Goal: Check status: Check status

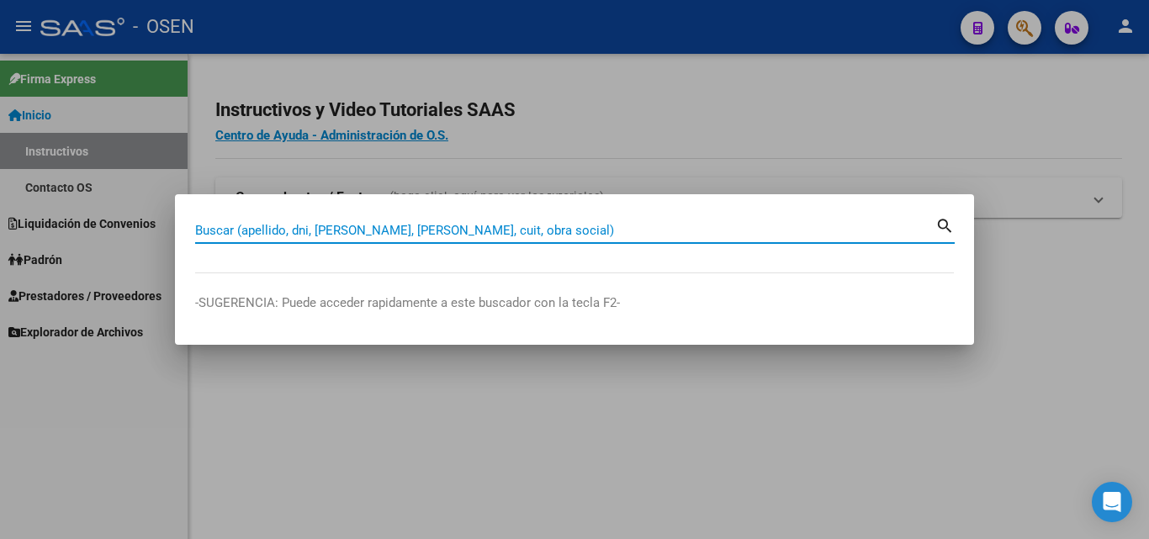
paste input "27307434119"
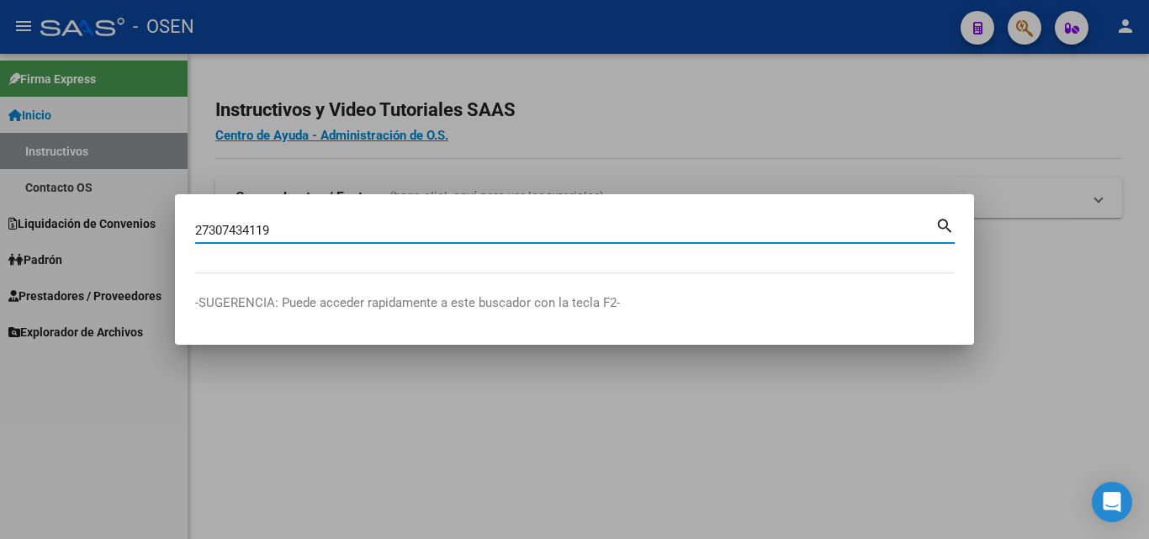
type input "27307434119"
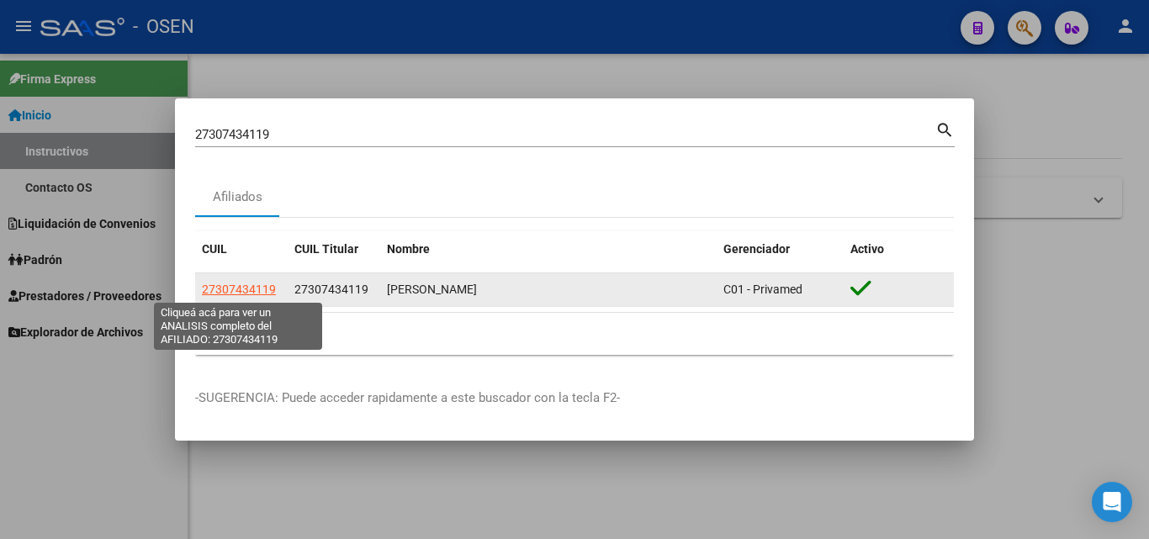
click at [237, 288] on span "27307434119" at bounding box center [239, 289] width 74 height 13
type textarea "27307434119"
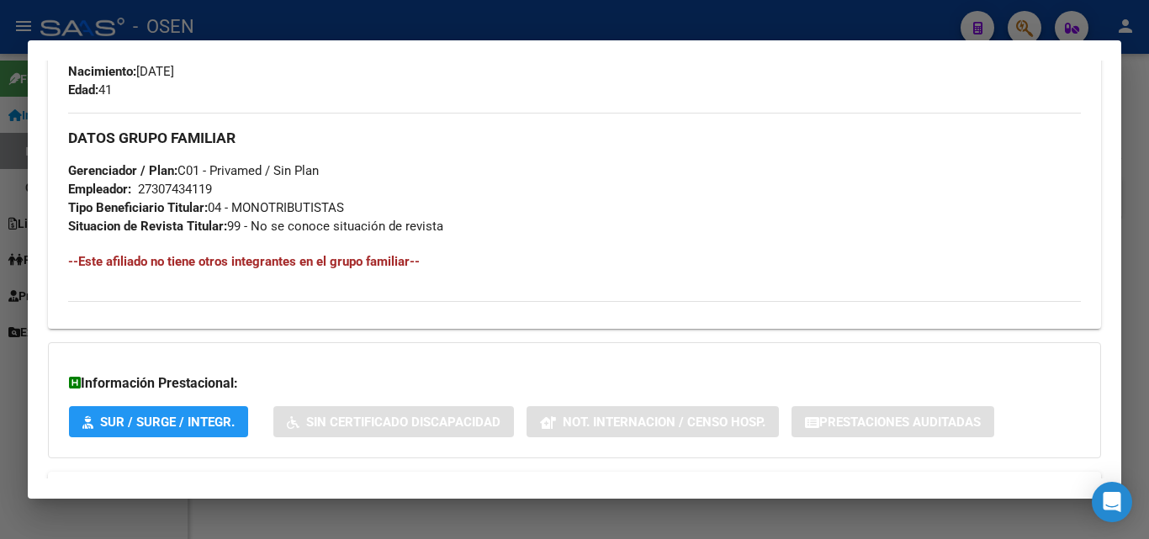
scroll to position [824, 0]
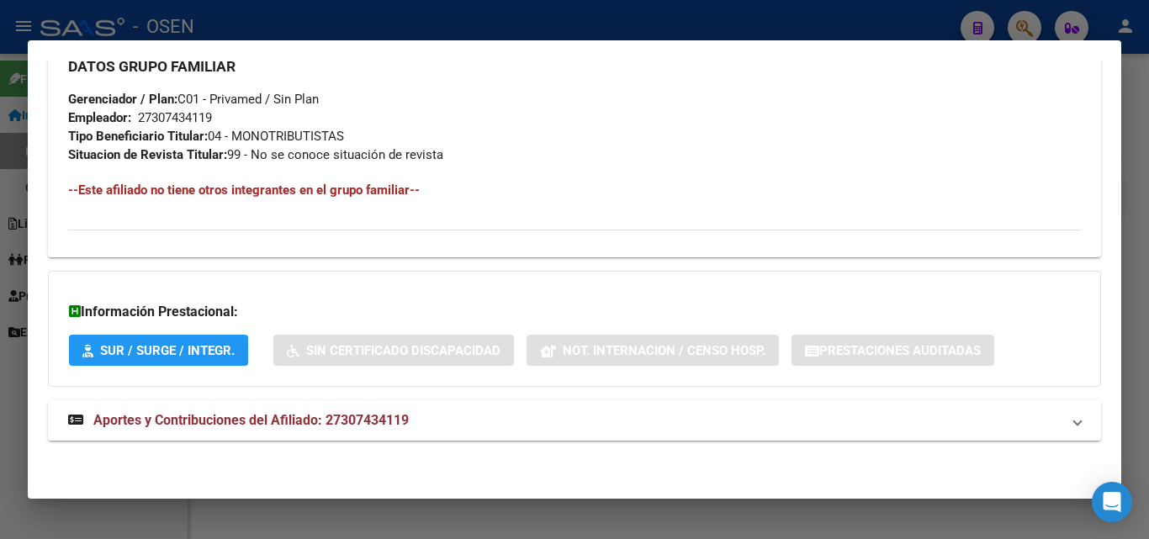
click at [395, 411] on strong "Aportes y Contribuciones del Afiliado: 27307434119" at bounding box center [238, 421] width 341 height 20
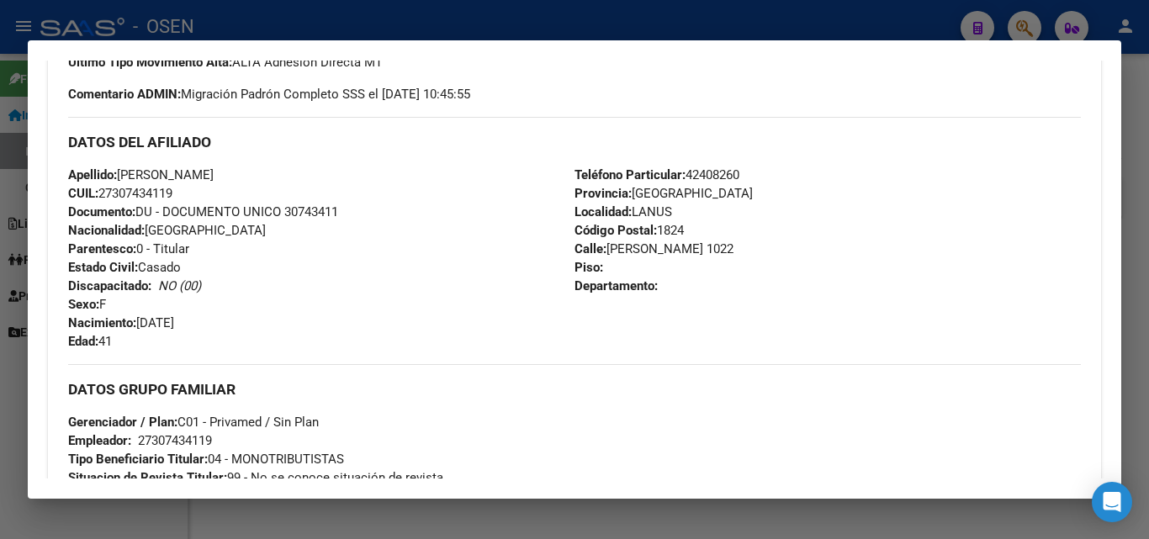
scroll to position [0, 0]
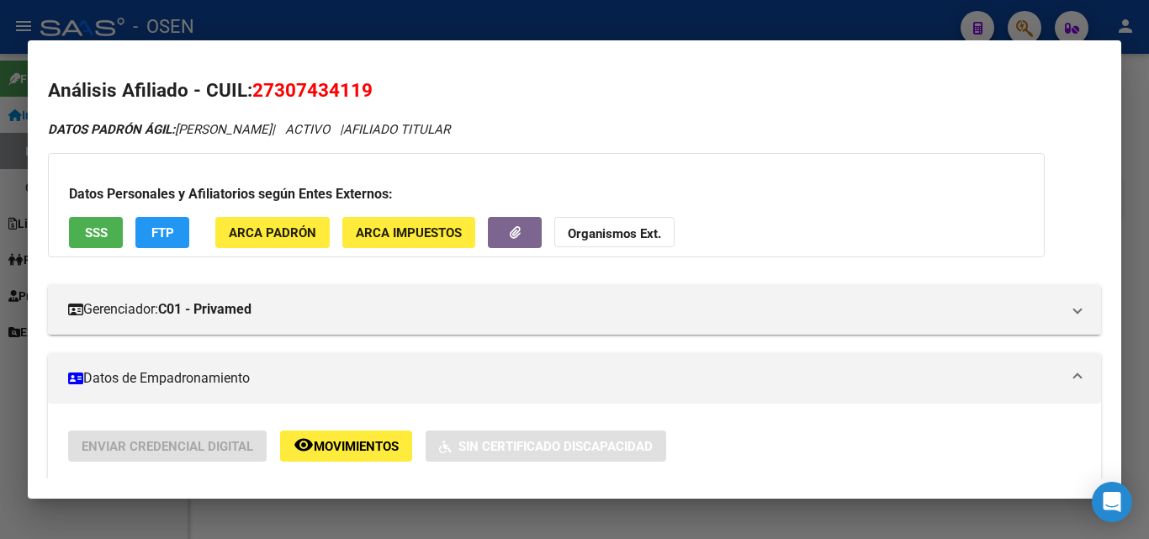
click at [1148, 98] on div at bounding box center [574, 269] width 1149 height 539
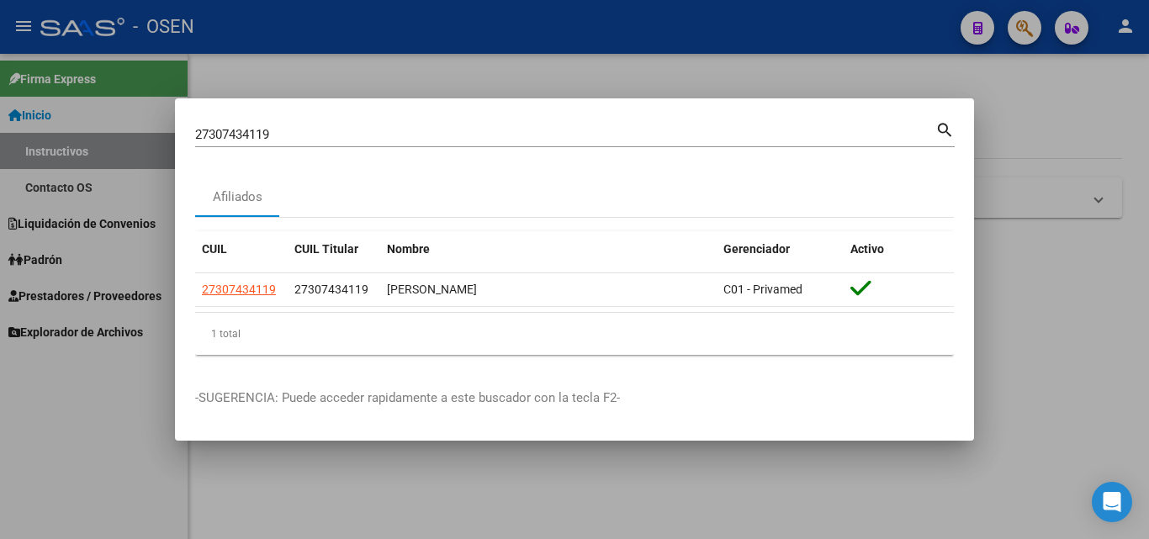
click at [544, 133] on input "27307434119" at bounding box center [565, 134] width 740 height 15
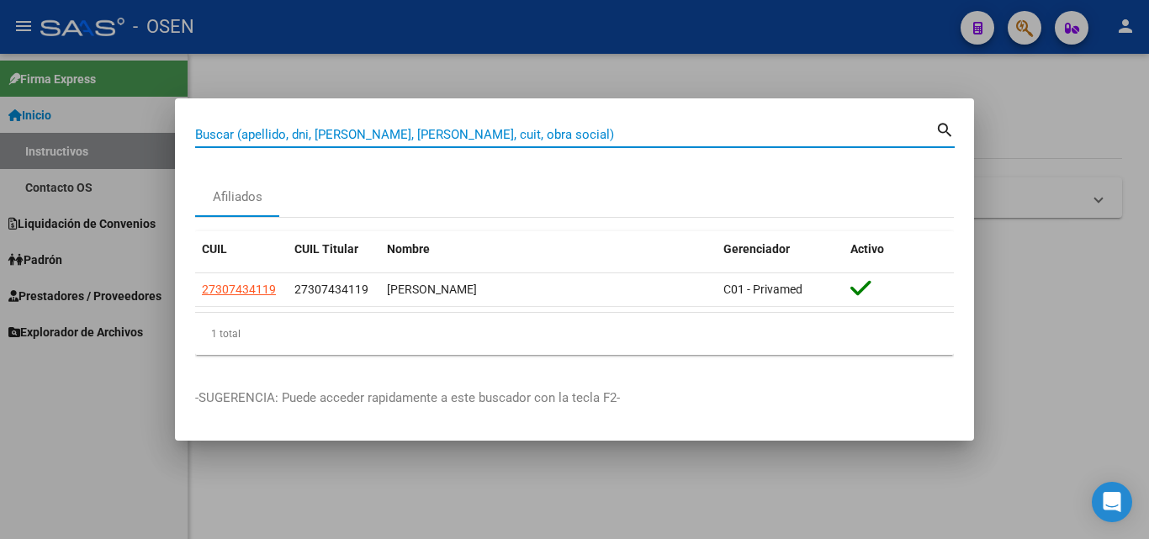
paste input "20238790787"
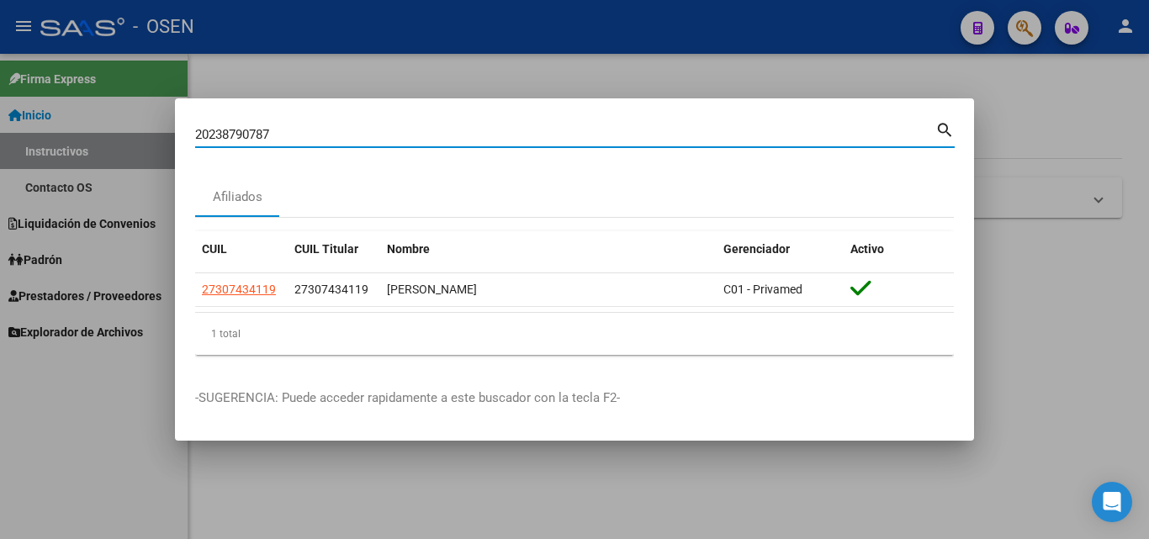
type input "20238790787"
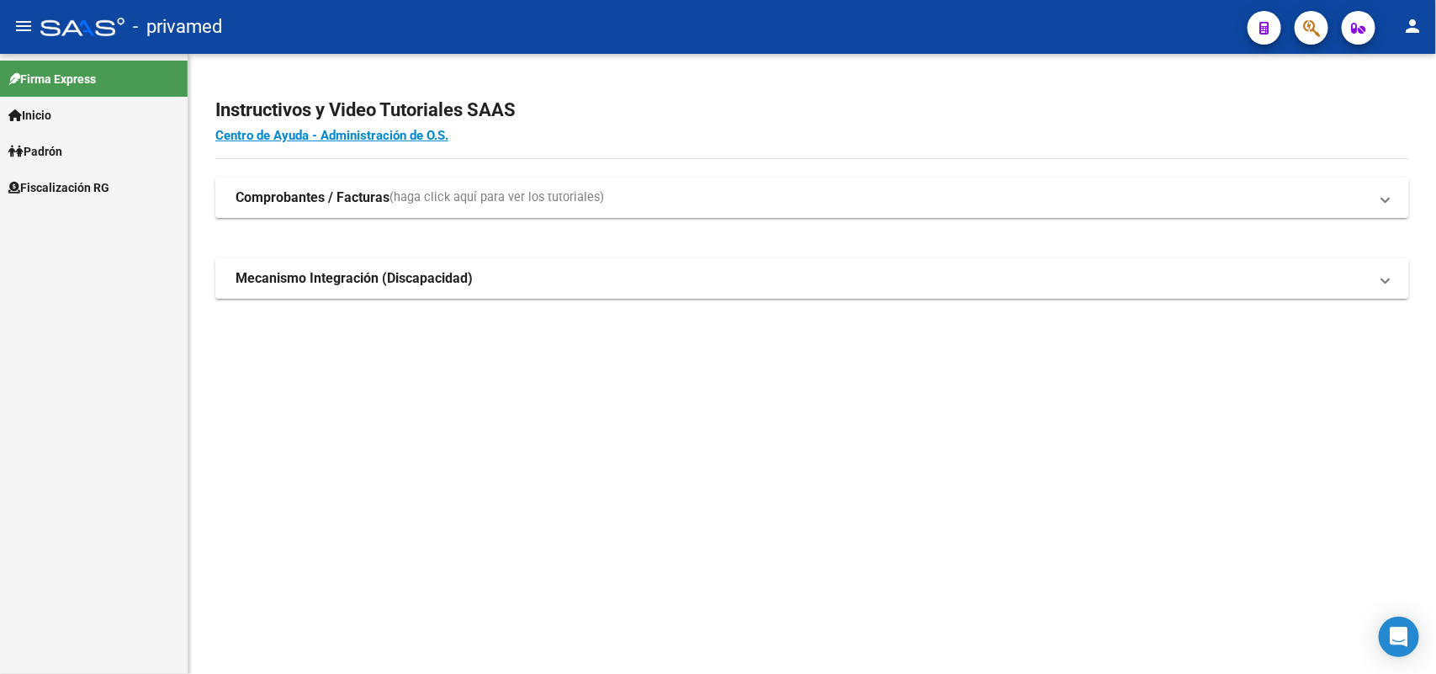
click at [1325, 23] on button "button" at bounding box center [1312, 28] width 34 height 34
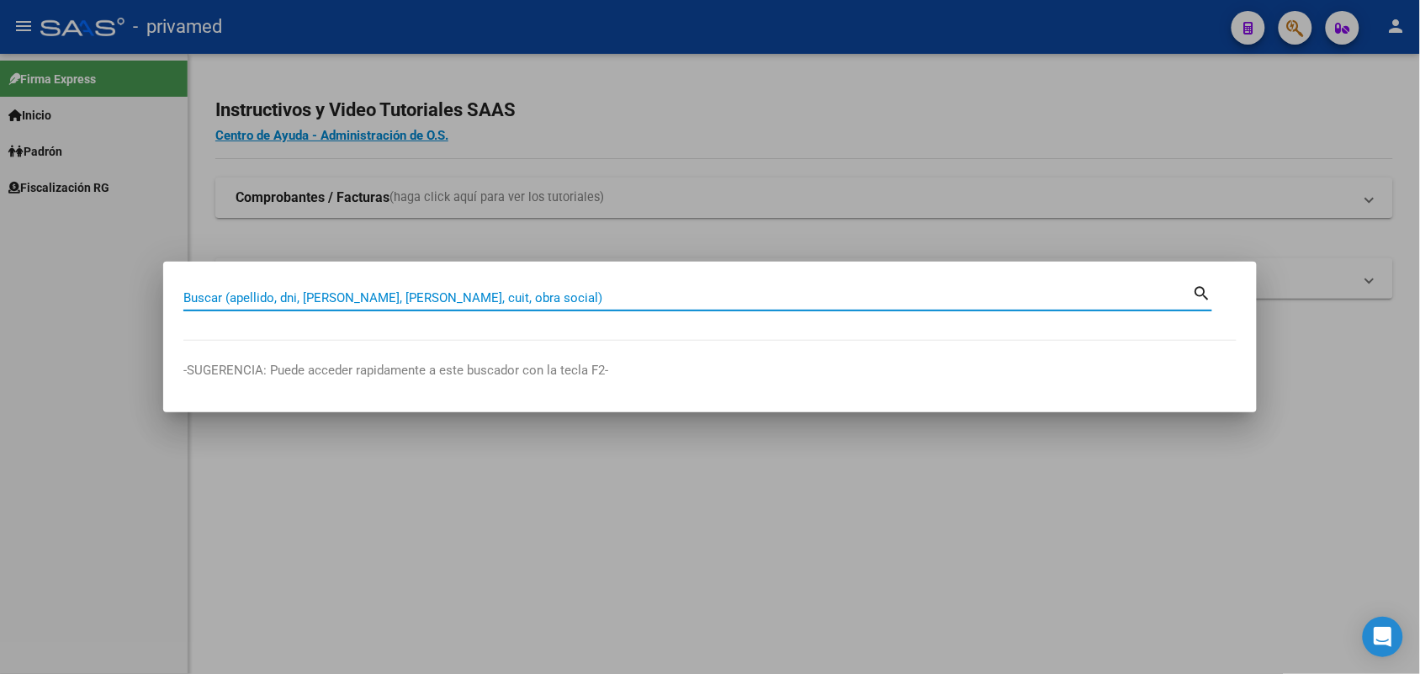
paste input "27307434119"
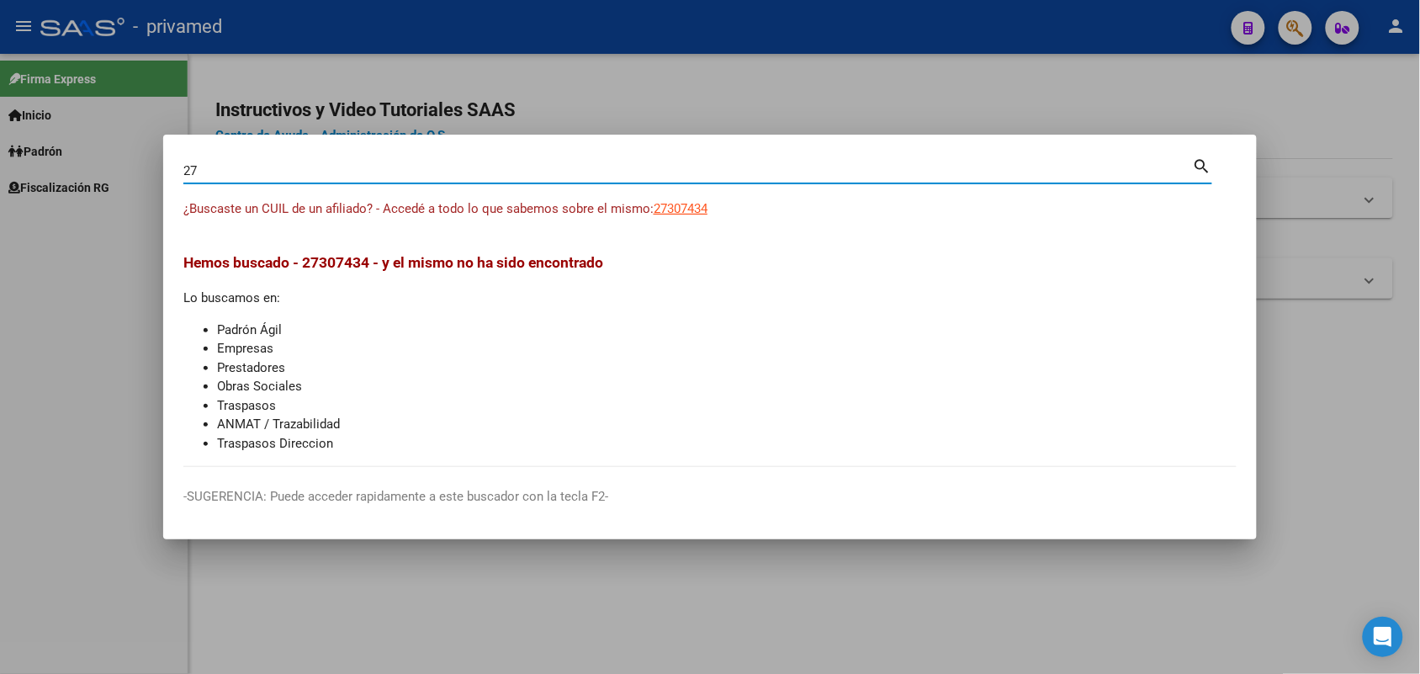
type input "2"
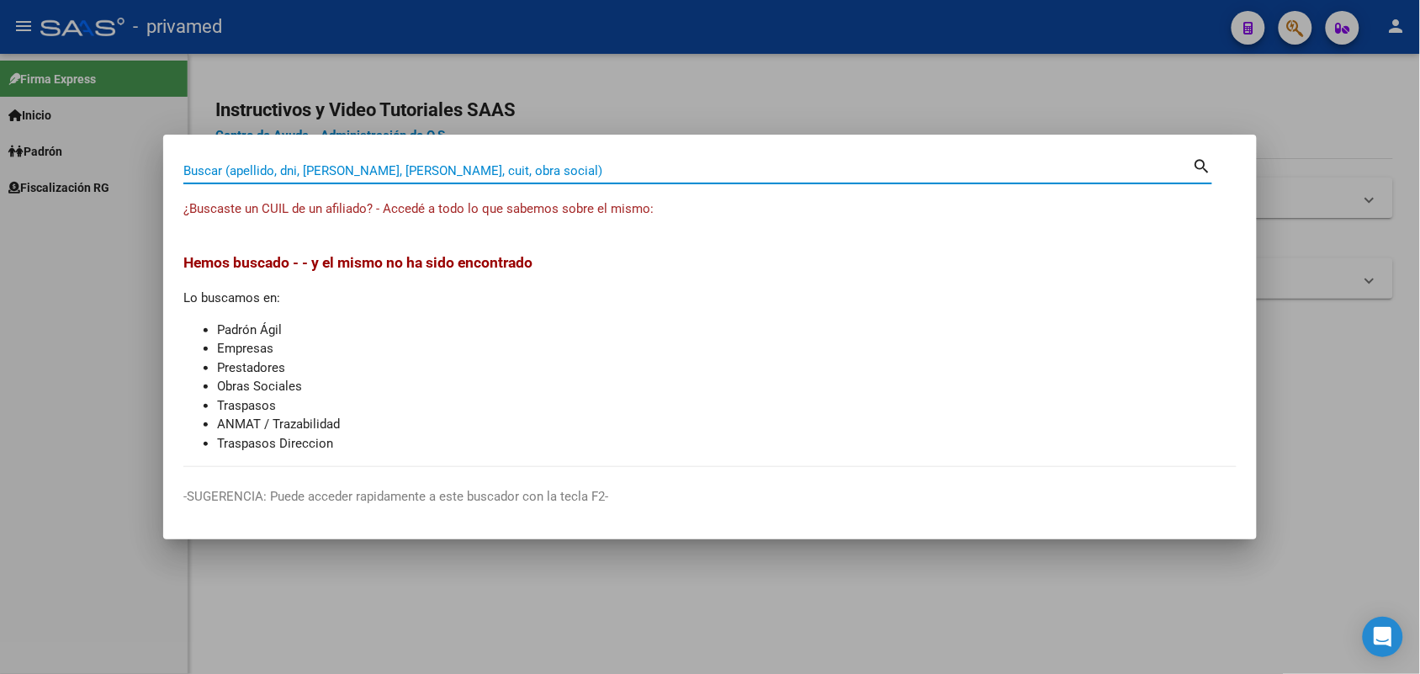
click at [1105, 153] on mat-dialog-container "Buscar (apellido, dni, cuil, nro traspaso, cuit, obra social) search ¿Buscaste …" at bounding box center [710, 337] width 1094 height 405
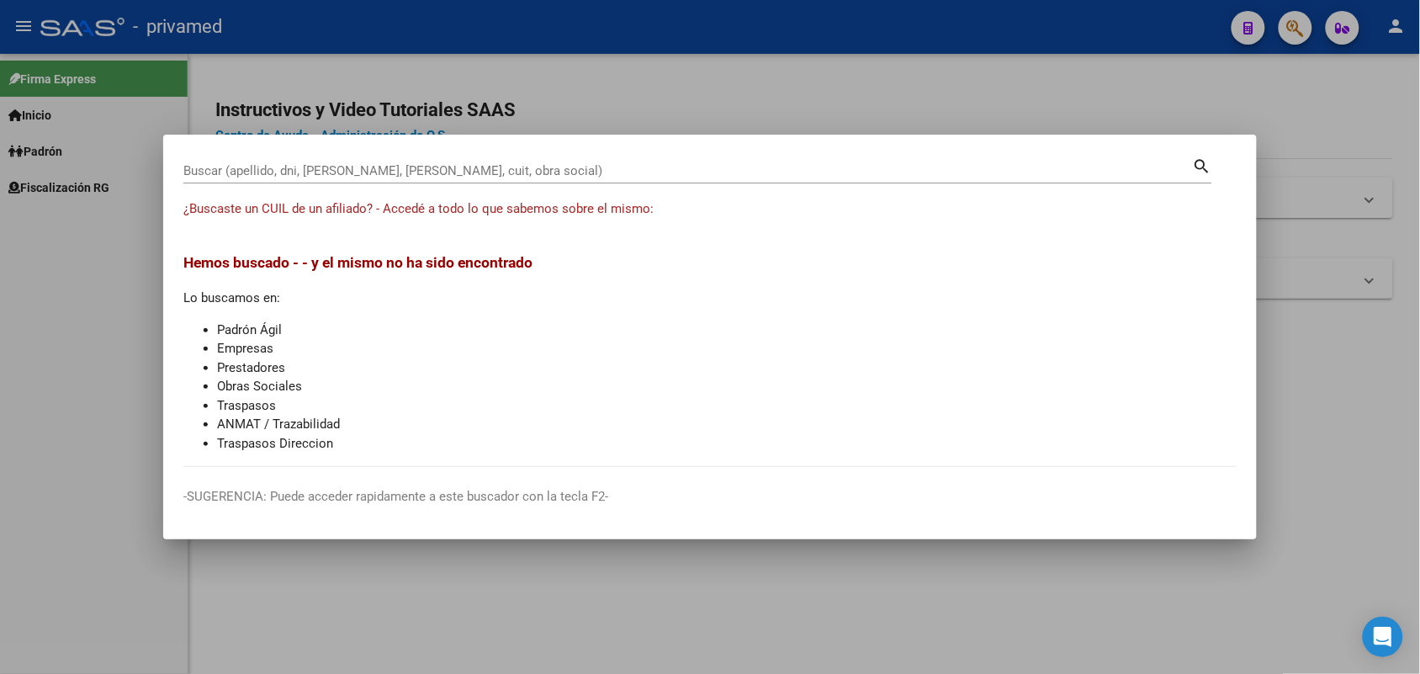
click at [1106, 168] on input "Buscar (apellido, dni, [PERSON_NAME], [PERSON_NAME], cuit, obra social)" at bounding box center [688, 170] width 1010 height 15
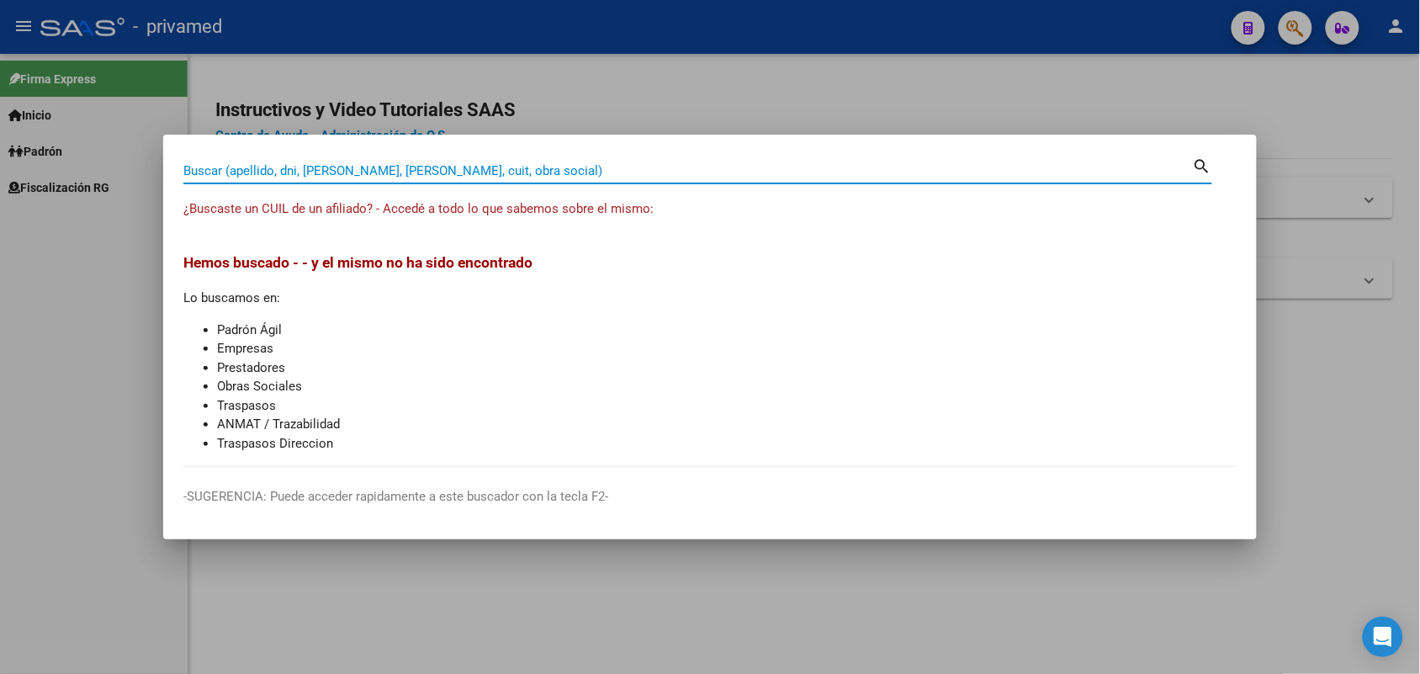
click at [1106, 168] on input "Buscar (apellido, dni, [PERSON_NAME], [PERSON_NAME], cuit, obra social)" at bounding box center [688, 170] width 1010 height 15
drag, startPoint x: 1106, startPoint y: 168, endPoint x: 1081, endPoint y: 167, distance: 25.3
paste input "20260102460"
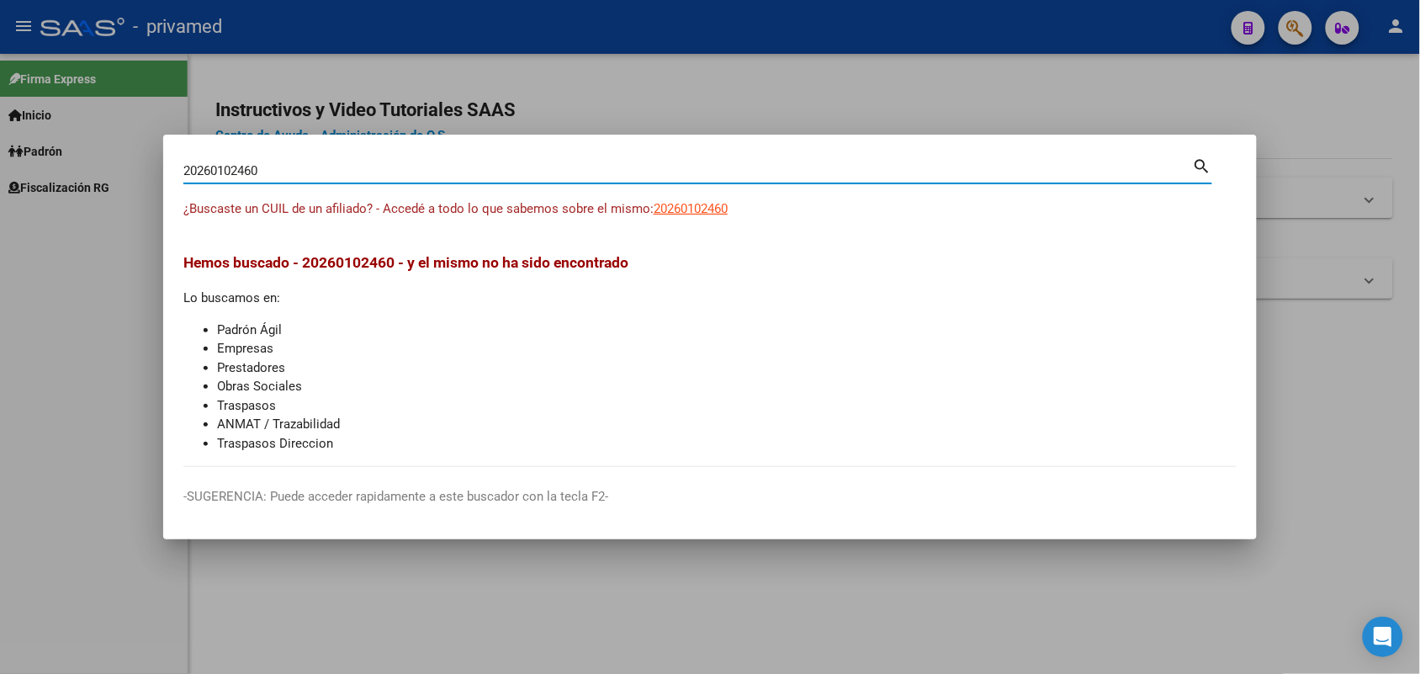
type input "20260102460"
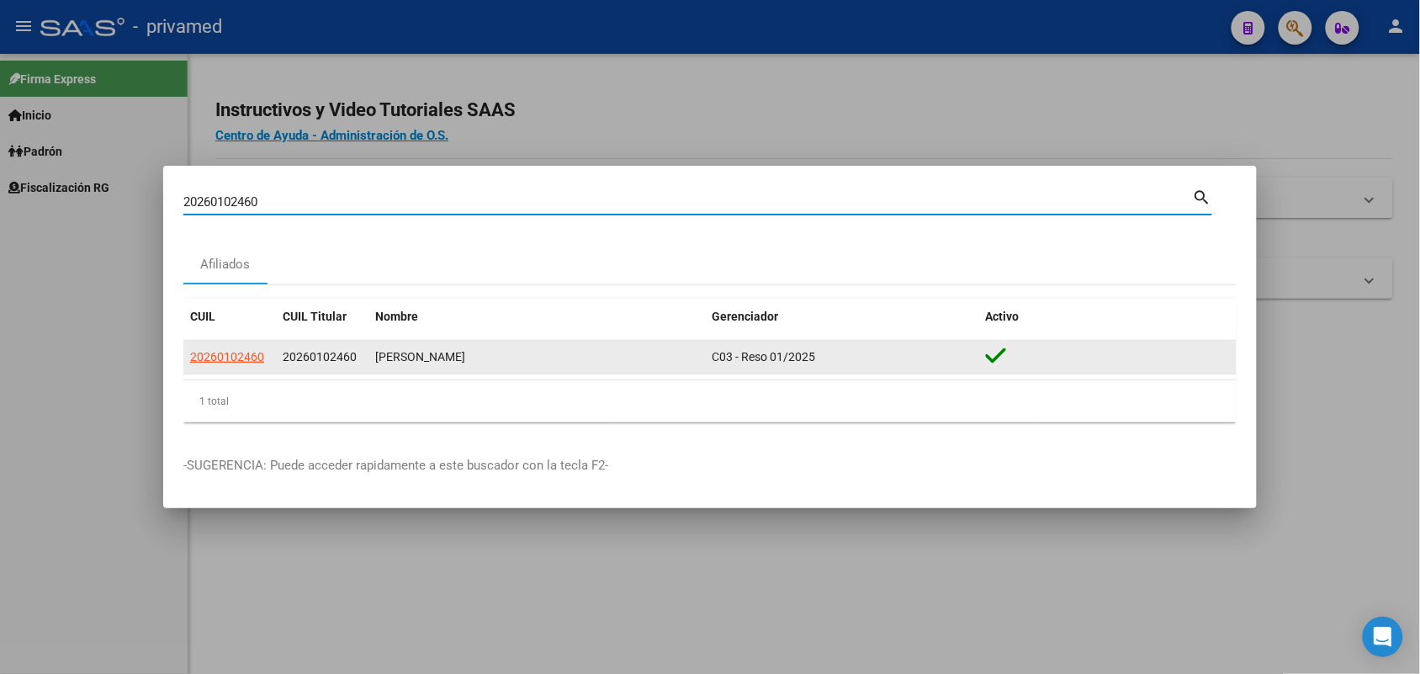
click at [265, 356] on div "20260102460" at bounding box center [229, 356] width 79 height 19
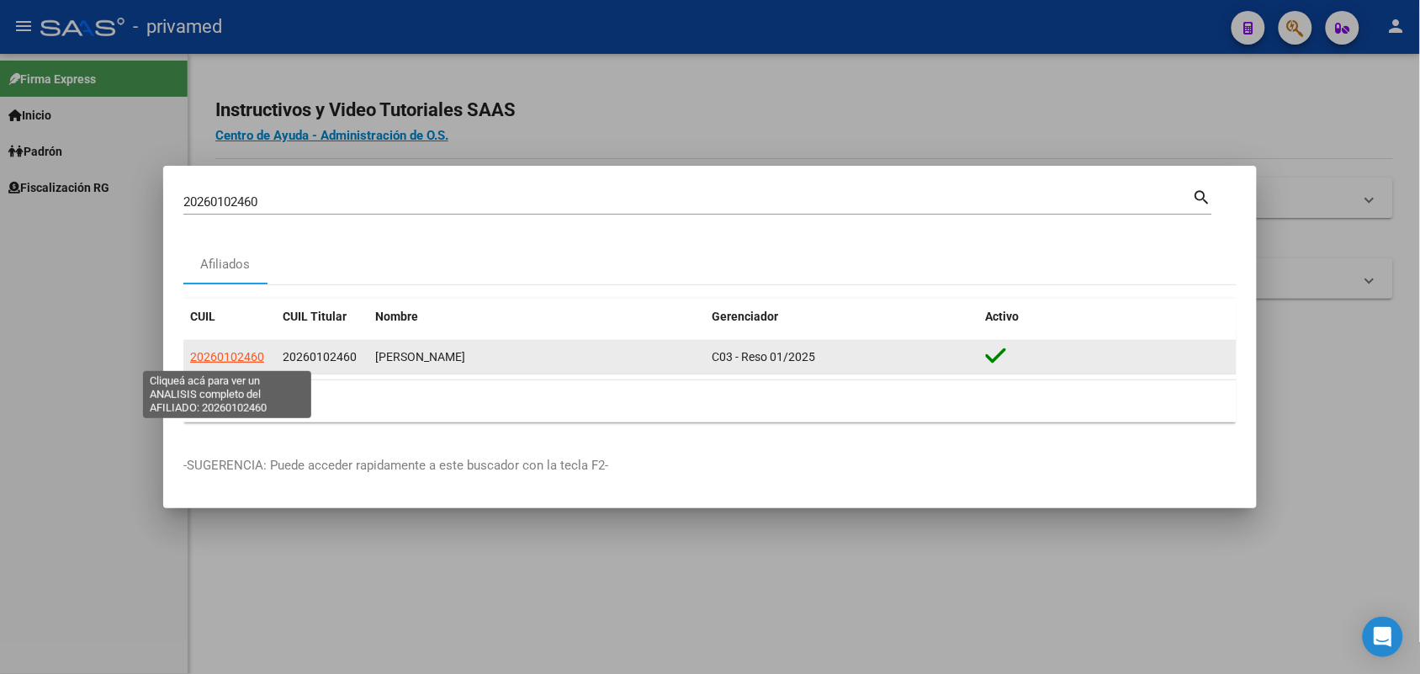
click at [261, 358] on span "20260102460" at bounding box center [227, 356] width 74 height 13
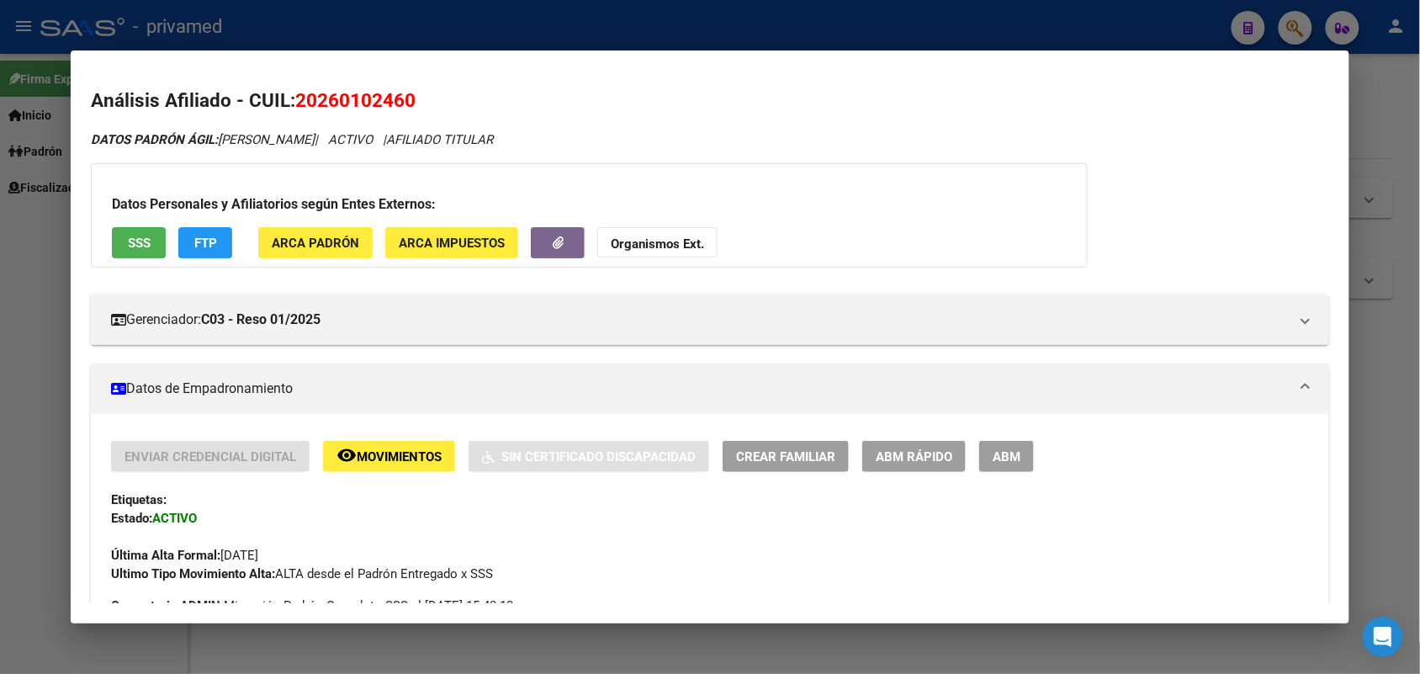
click at [1373, 241] on div at bounding box center [710, 337] width 1420 height 674
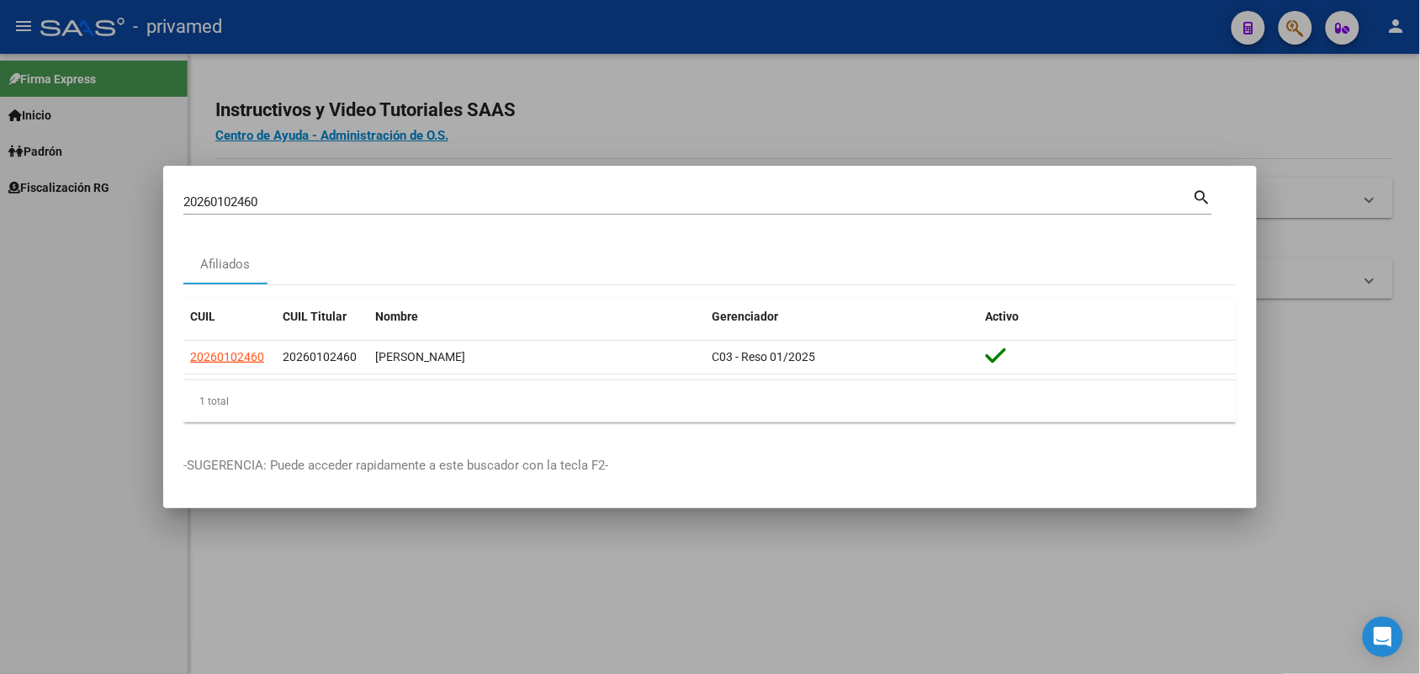
click at [1036, 195] on input "20260102460" at bounding box center [688, 201] width 1010 height 15
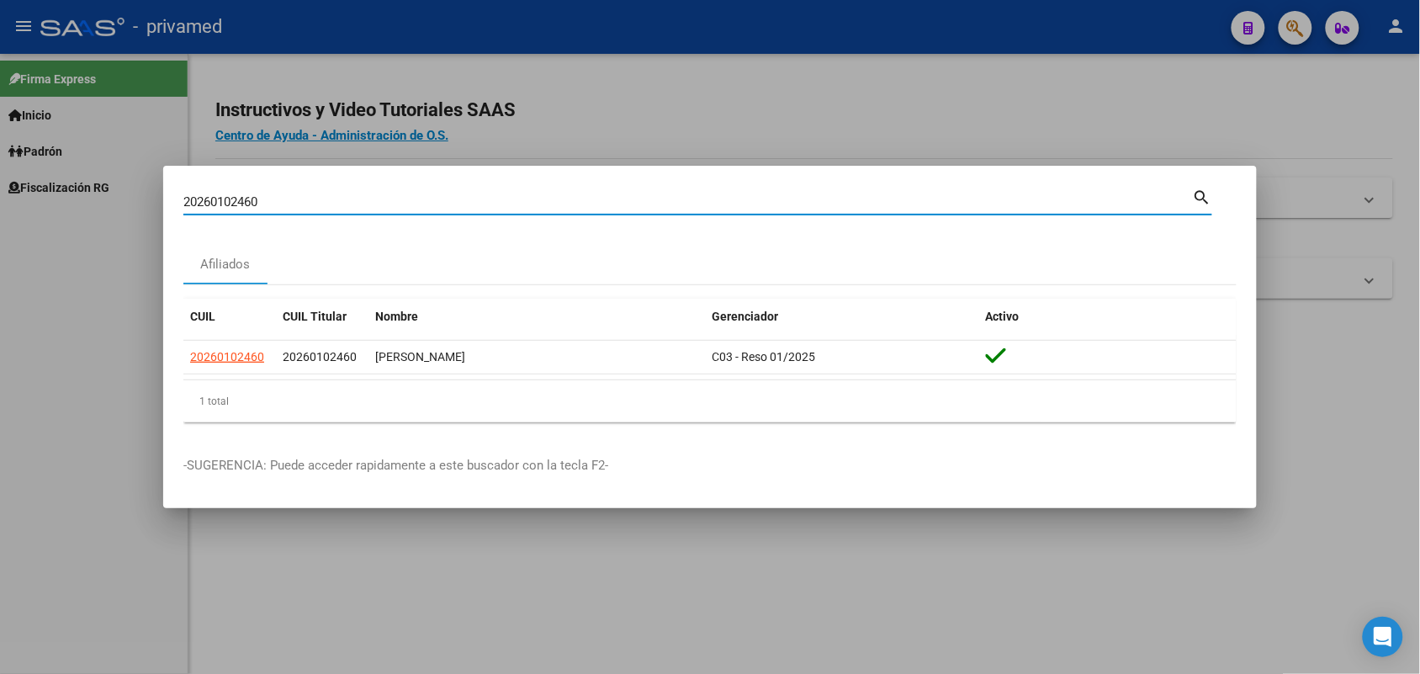
click at [1036, 195] on input "20260102460" at bounding box center [688, 201] width 1010 height 15
paste input "20238790787"
type input "20238790787"
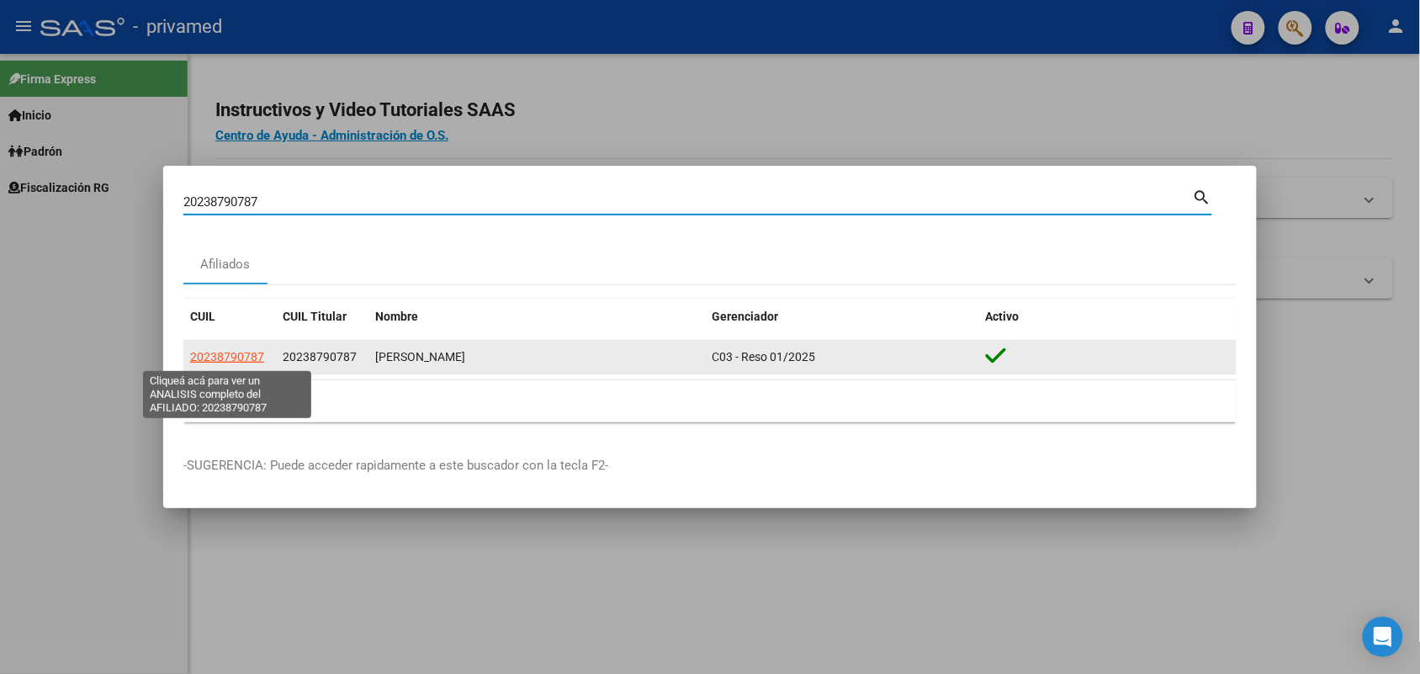
click at [248, 356] on span "20238790787" at bounding box center [227, 356] width 74 height 13
copy span "7"
type textarea "20238790787"
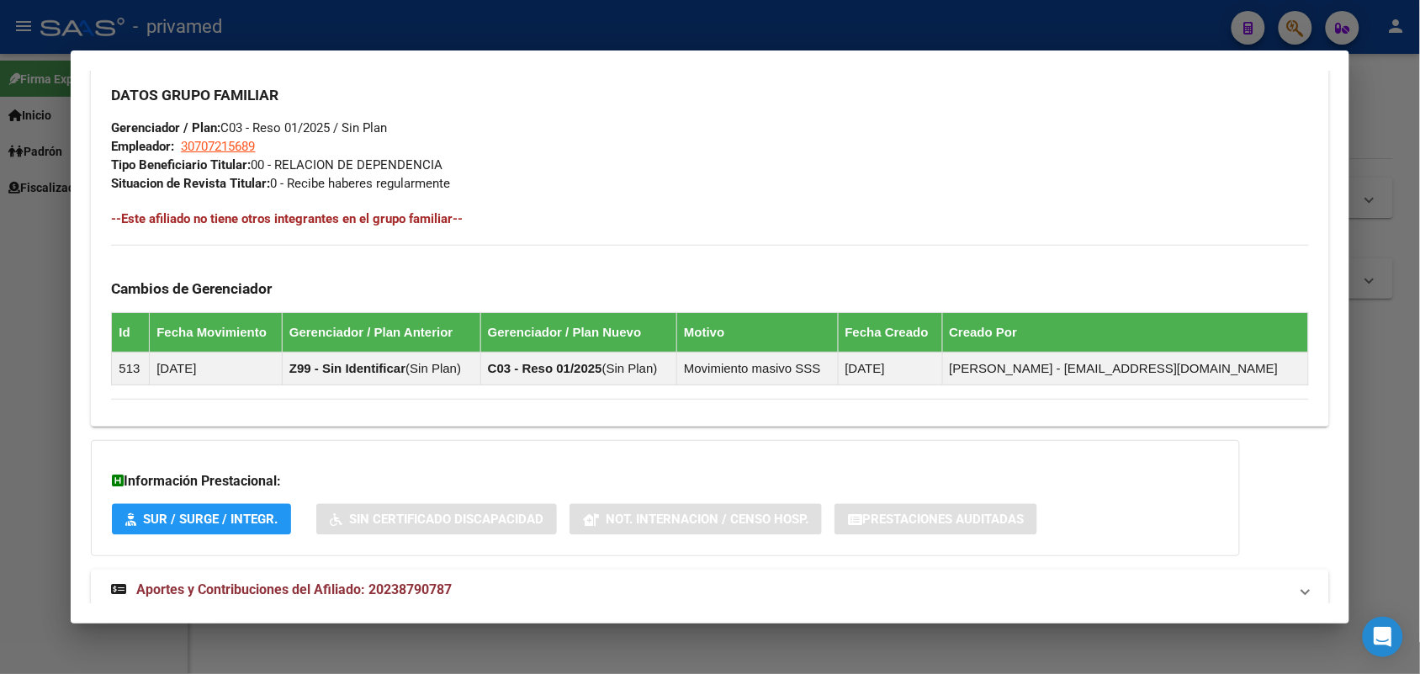
scroll to position [851, 0]
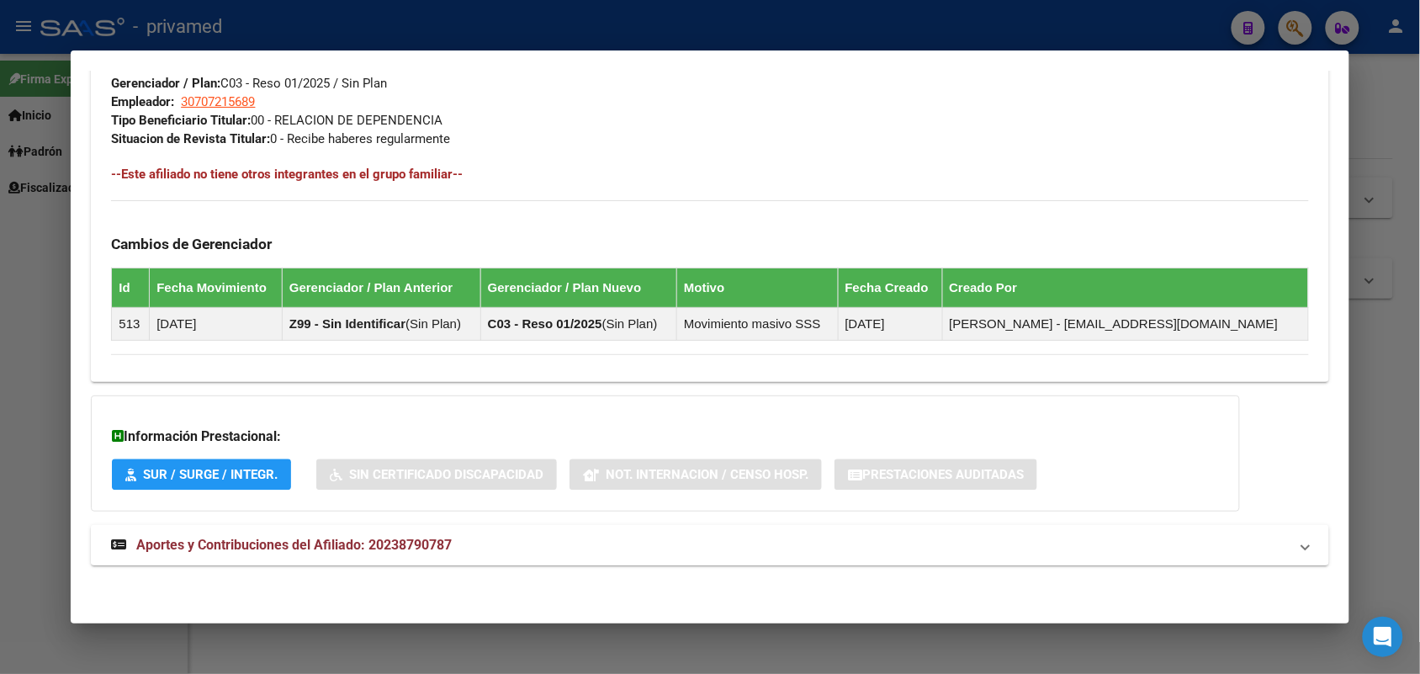
click at [549, 553] on mat-panel-title "Aportes y Contribuciones del Afiliado: 20238790787" at bounding box center [699, 545] width 1177 height 20
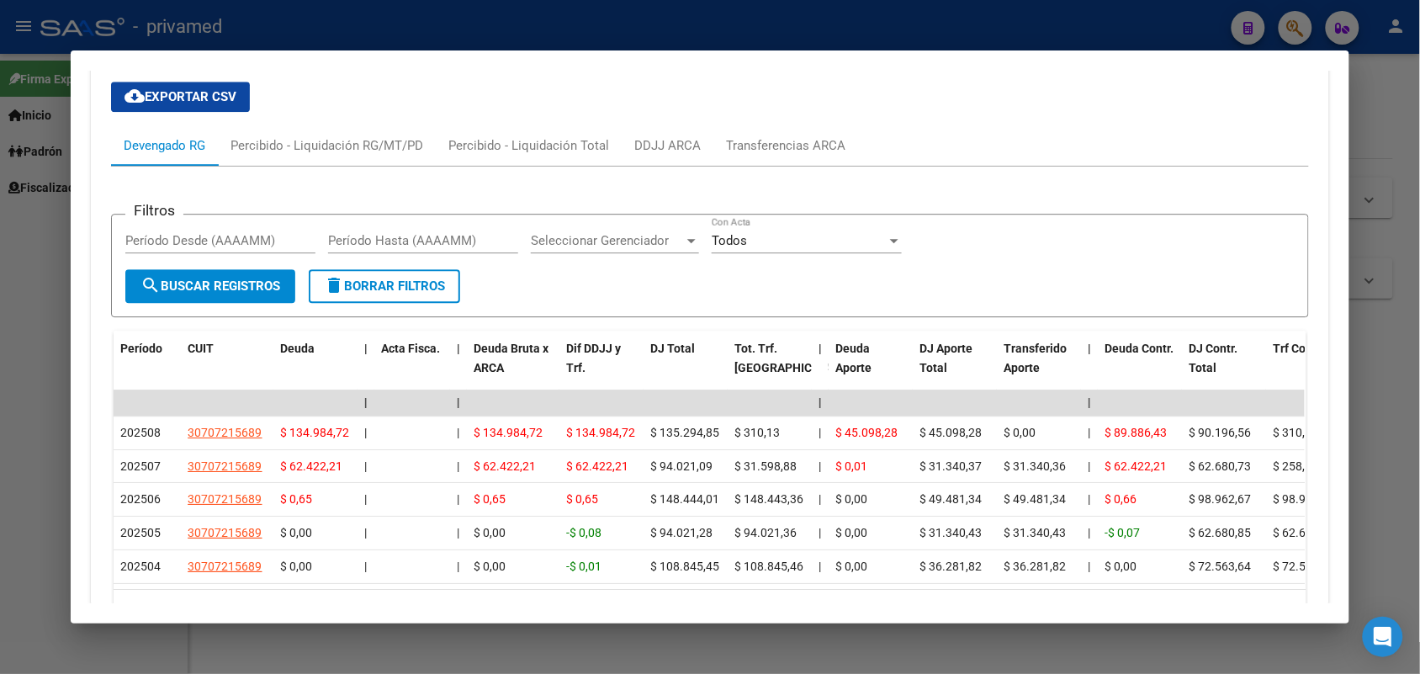
scroll to position [1272, 0]
